Goal: Information Seeking & Learning: Learn about a topic

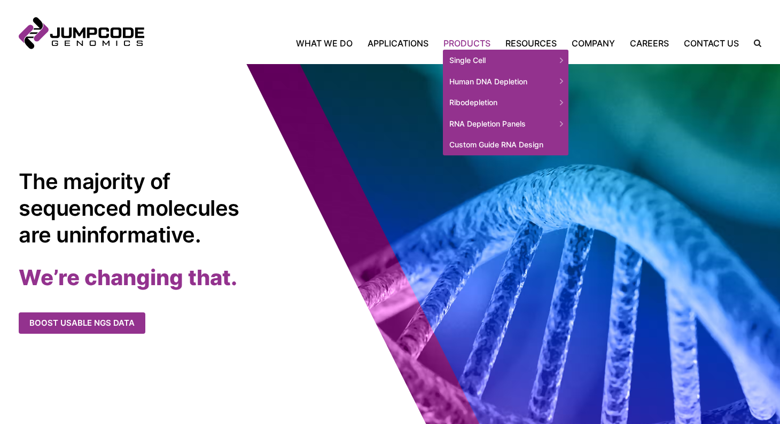
drag, startPoint x: 594, startPoint y: 156, endPoint x: 459, endPoint y: 44, distance: 175.7
click at [459, 44] on link "Products" at bounding box center [467, 43] width 62 height 13
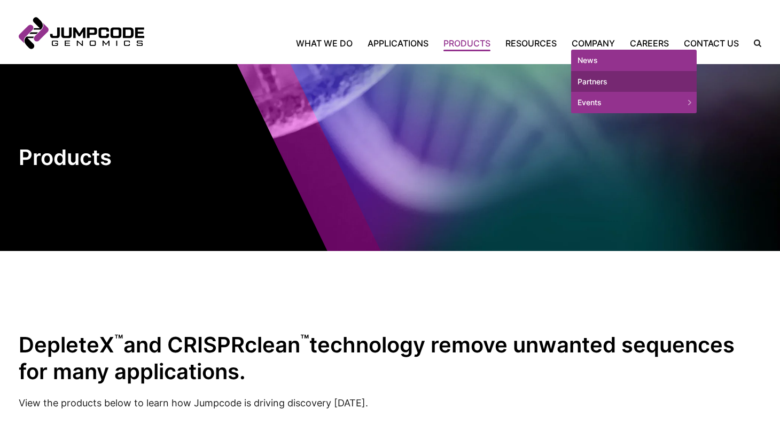
click at [585, 81] on link "Partners" at bounding box center [634, 81] width 126 height 21
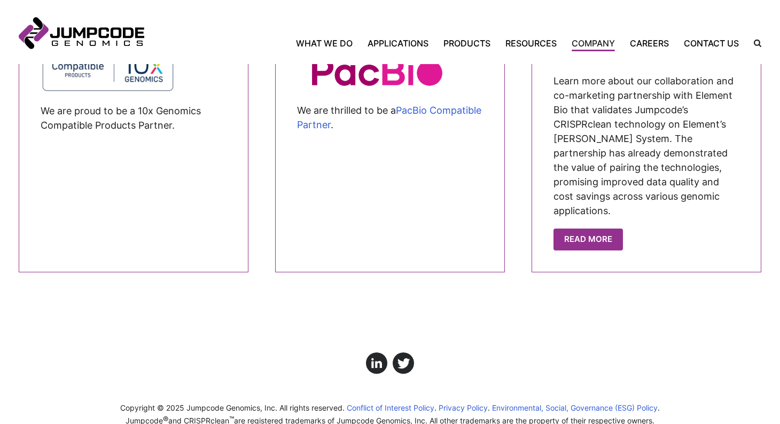
scroll to position [1004, 0]
click at [568, 228] on link "Read more" at bounding box center [588, 239] width 69 height 22
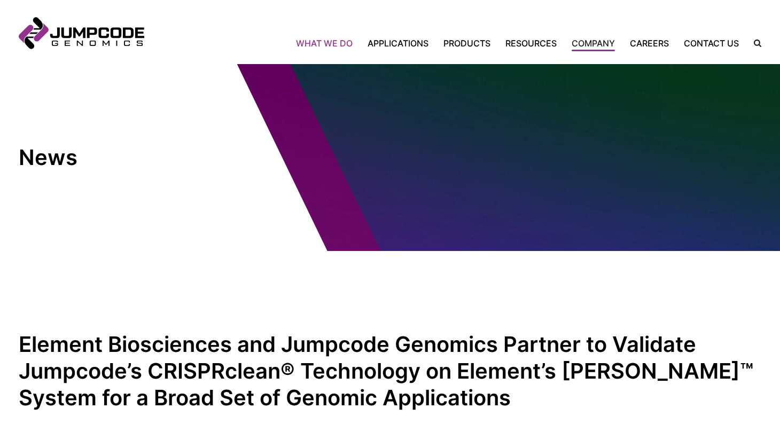
click at [328, 48] on link "What We Do" at bounding box center [328, 43] width 64 height 13
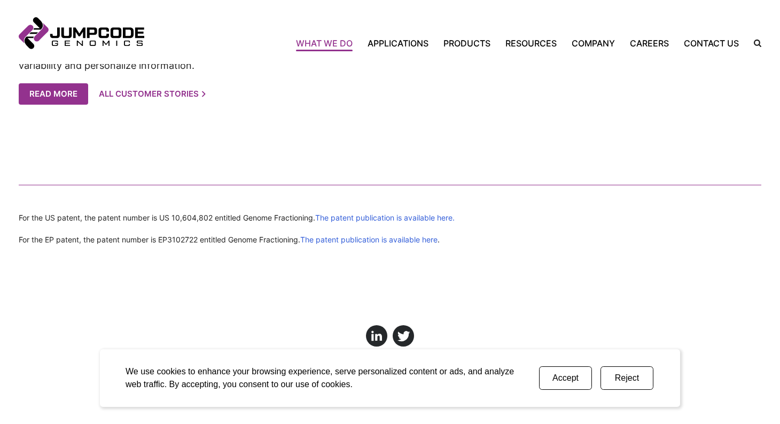
scroll to position [2370, 0]
click at [377, 215] on link "The patent publication is available here." at bounding box center [384, 218] width 139 height 9
